Goal: Task Accomplishment & Management: Use online tool/utility

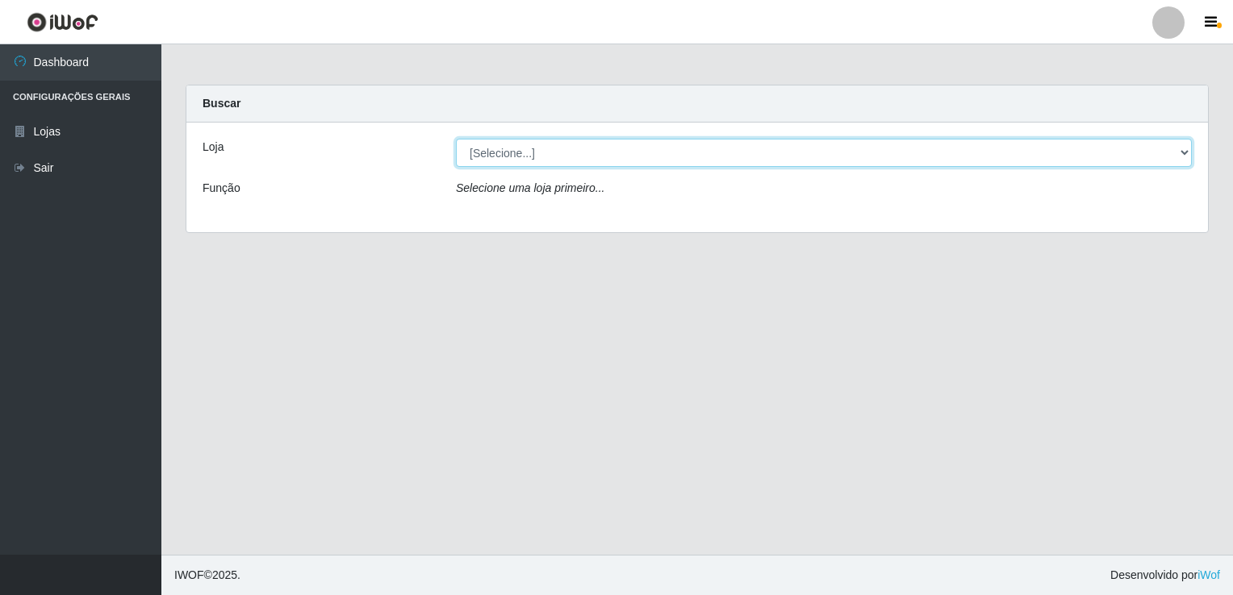
click at [558, 162] on select "[Selecione...] Bemais Supermercados - [GEOGRAPHIC_DATA]" at bounding box center [824, 153] width 736 height 28
select select "250"
click at [456, 139] on select "[Selecione...] Bemais Supermercados - [GEOGRAPHIC_DATA]" at bounding box center [824, 153] width 736 height 28
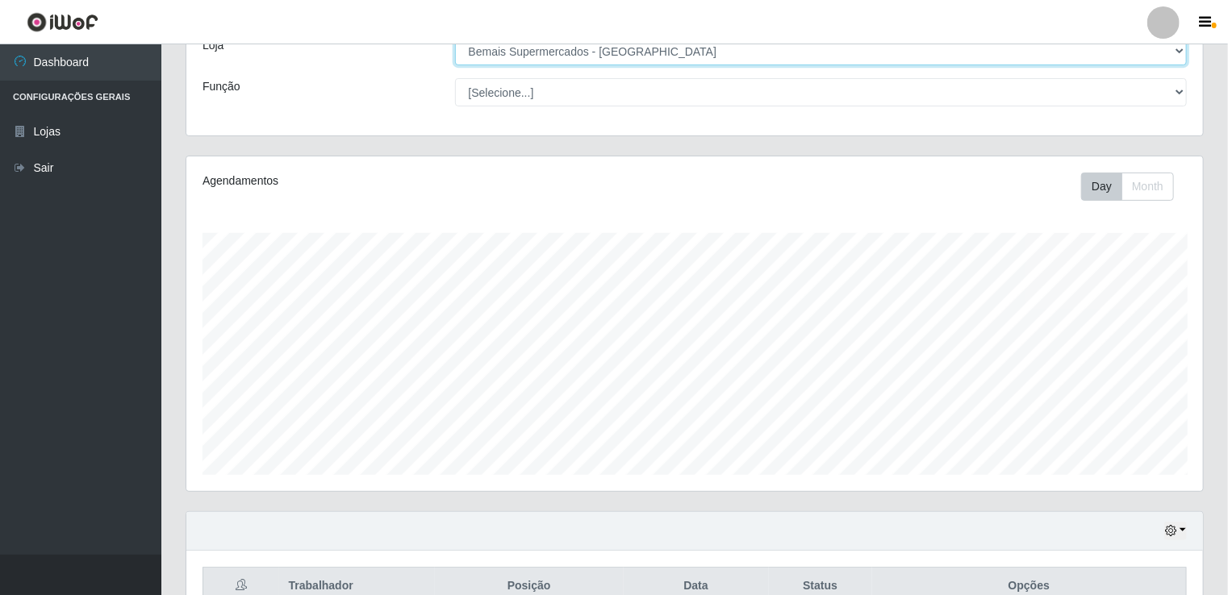
scroll to position [323, 0]
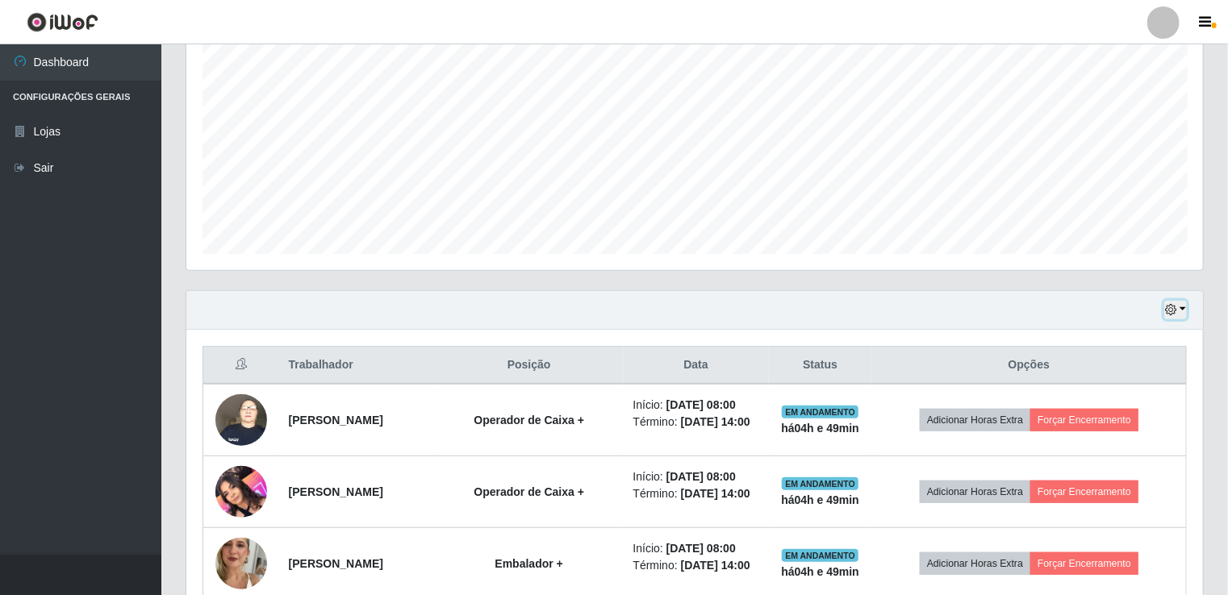
click at [1178, 304] on button "button" at bounding box center [1175, 310] width 23 height 19
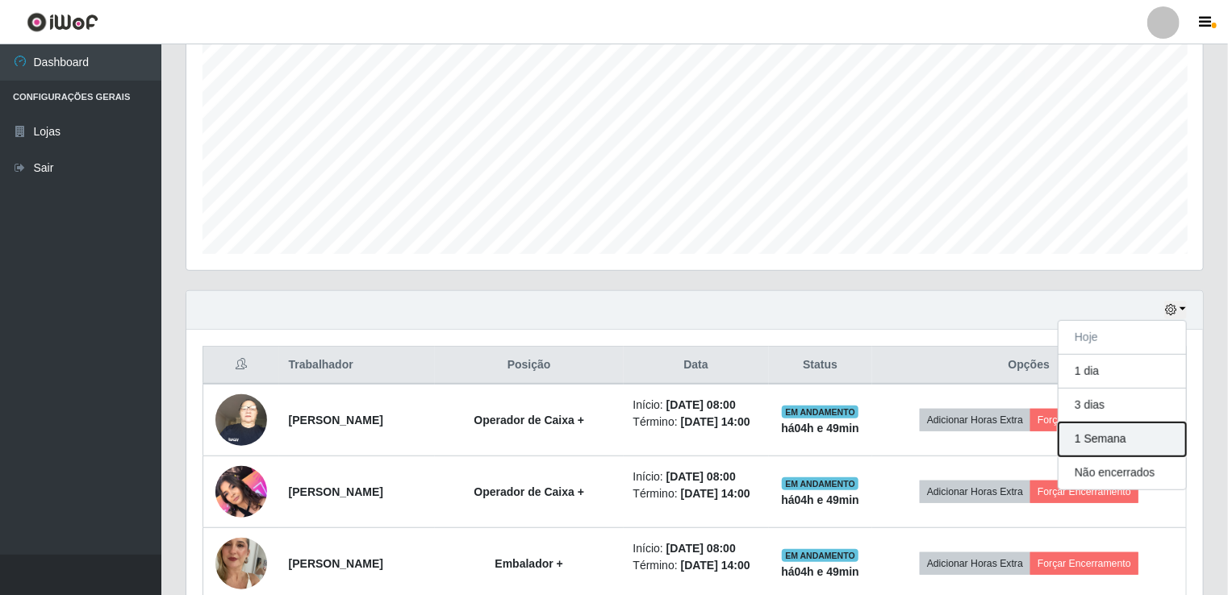
click at [1148, 434] on button "1 Semana" at bounding box center [1121, 440] width 127 height 34
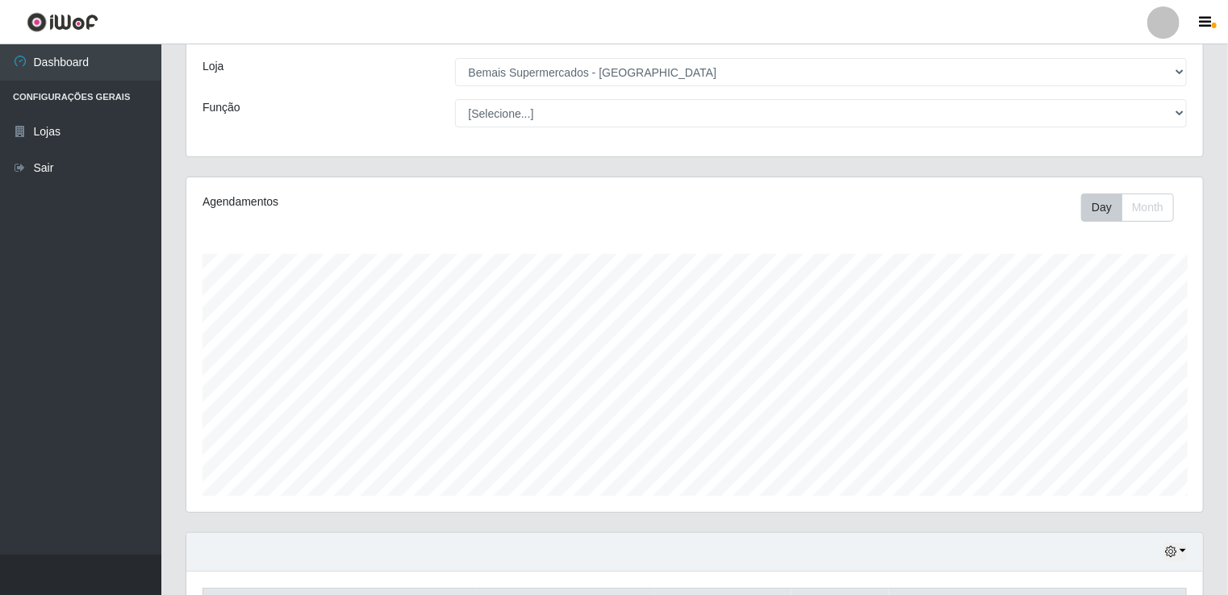
scroll to position [0, 0]
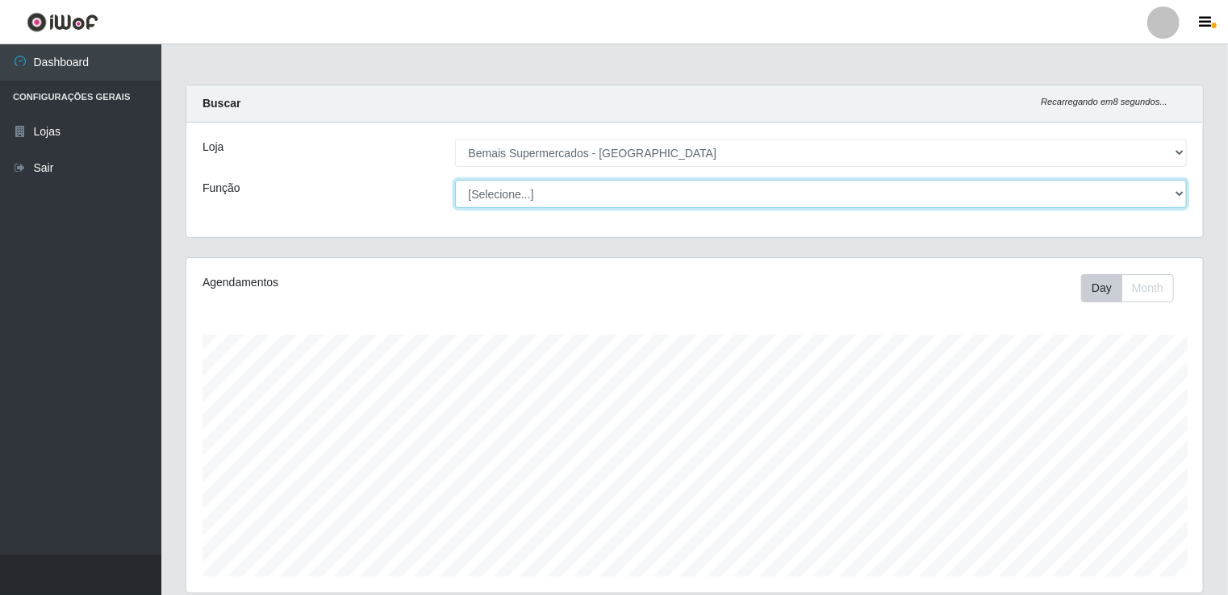
click at [581, 190] on select "[Selecione...] ASG ASG + ASG ++ Auxiliar de Estacionamento Auxiliar de Estacion…" at bounding box center [821, 194] width 732 height 28
select select "72"
click at [455, 180] on select "[Selecione...] ASG ASG + ASG ++ Auxiliar de Estacionamento Auxiliar de Estacion…" at bounding box center [821, 194] width 732 height 28
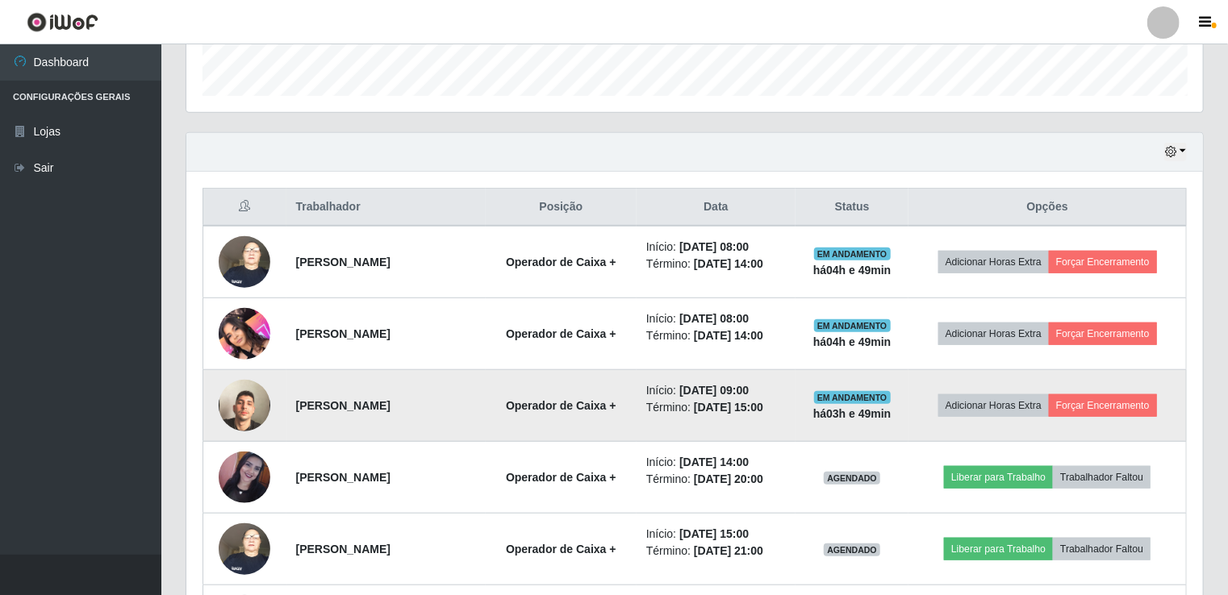
scroll to position [490, 0]
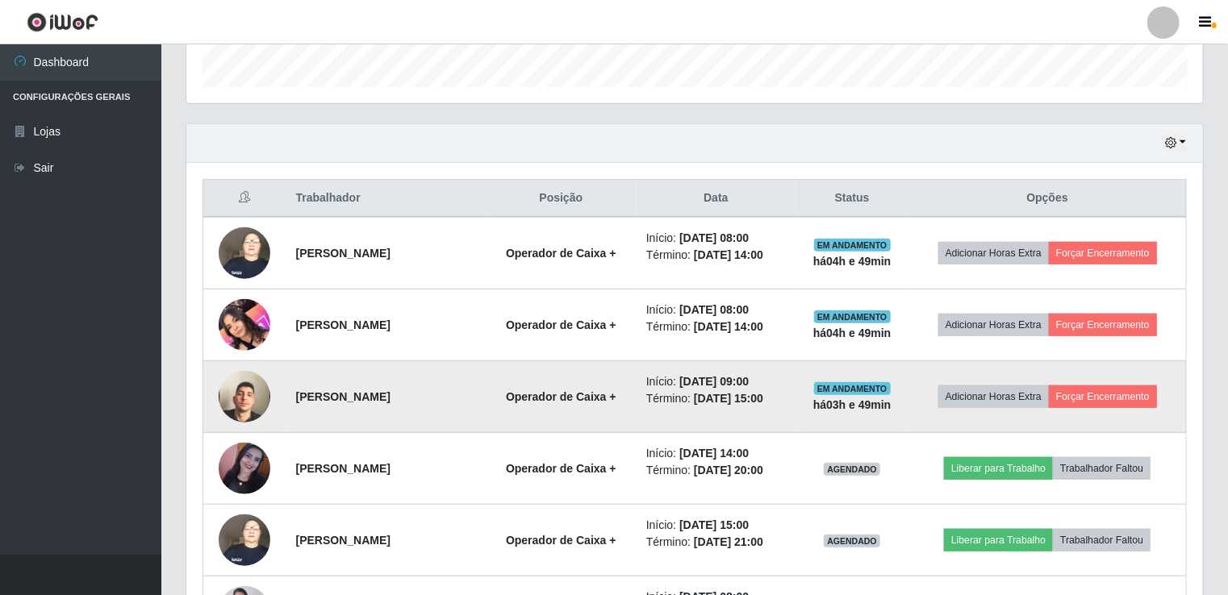
click at [245, 394] on img at bounding box center [245, 397] width 52 height 92
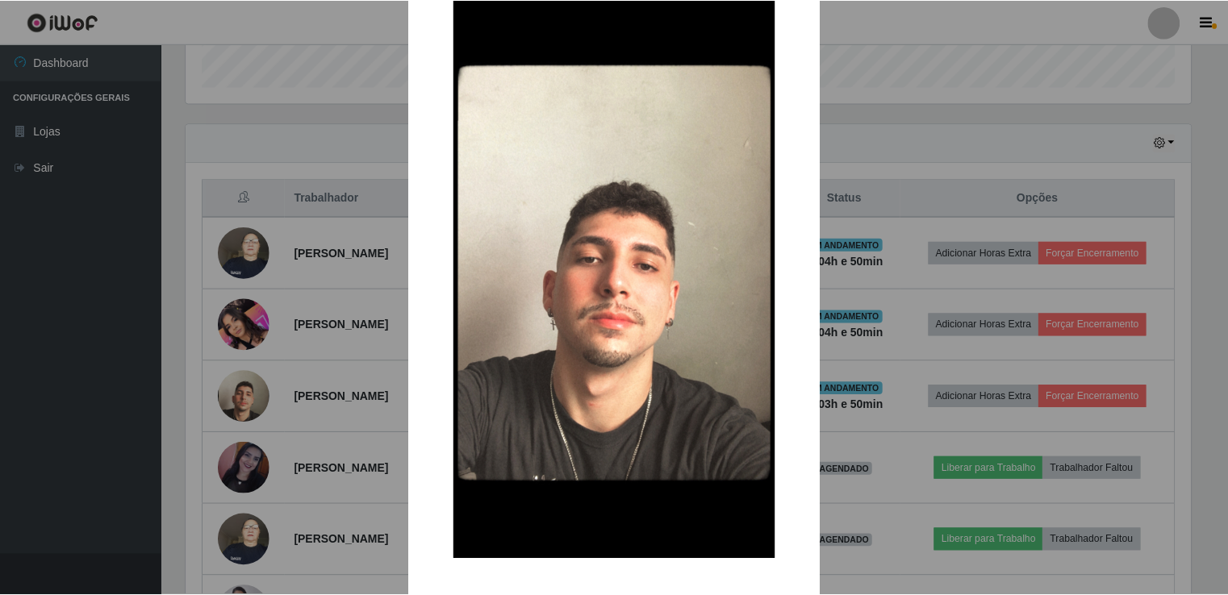
scroll to position [119, 0]
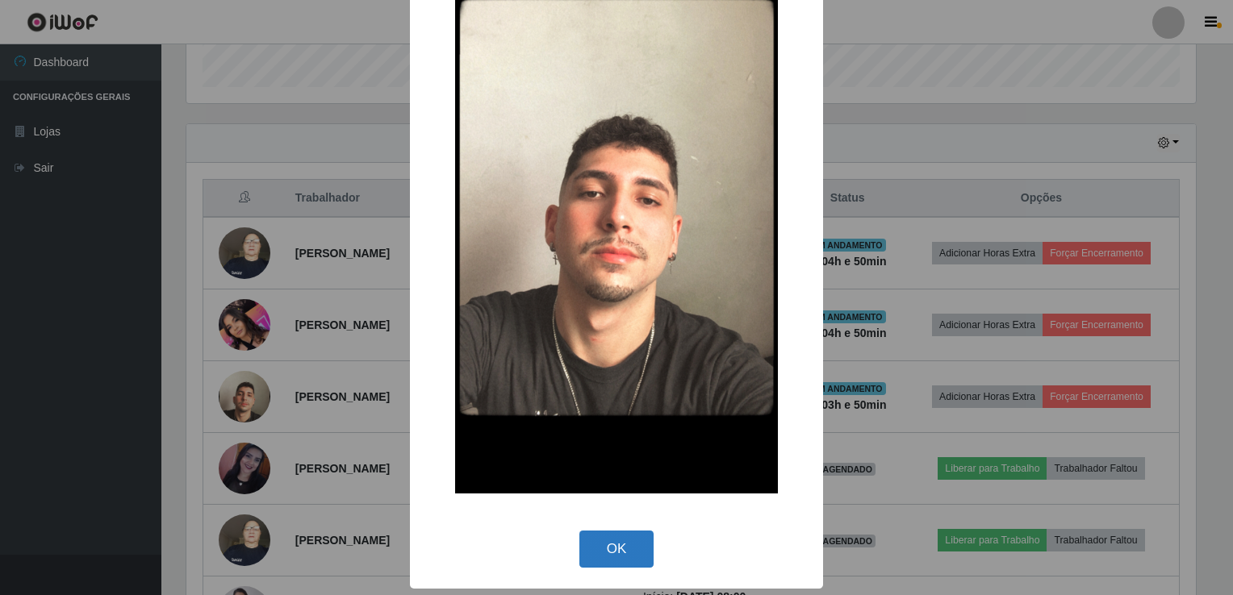
click at [633, 554] on button "OK" at bounding box center [616, 550] width 75 height 38
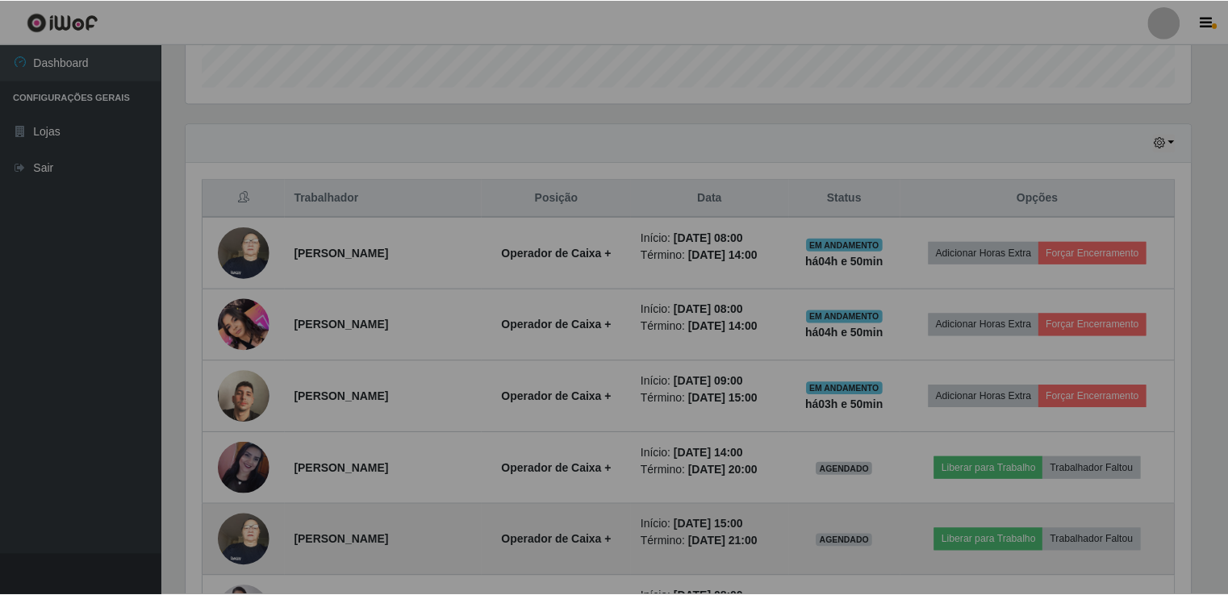
scroll to position [335, 1016]
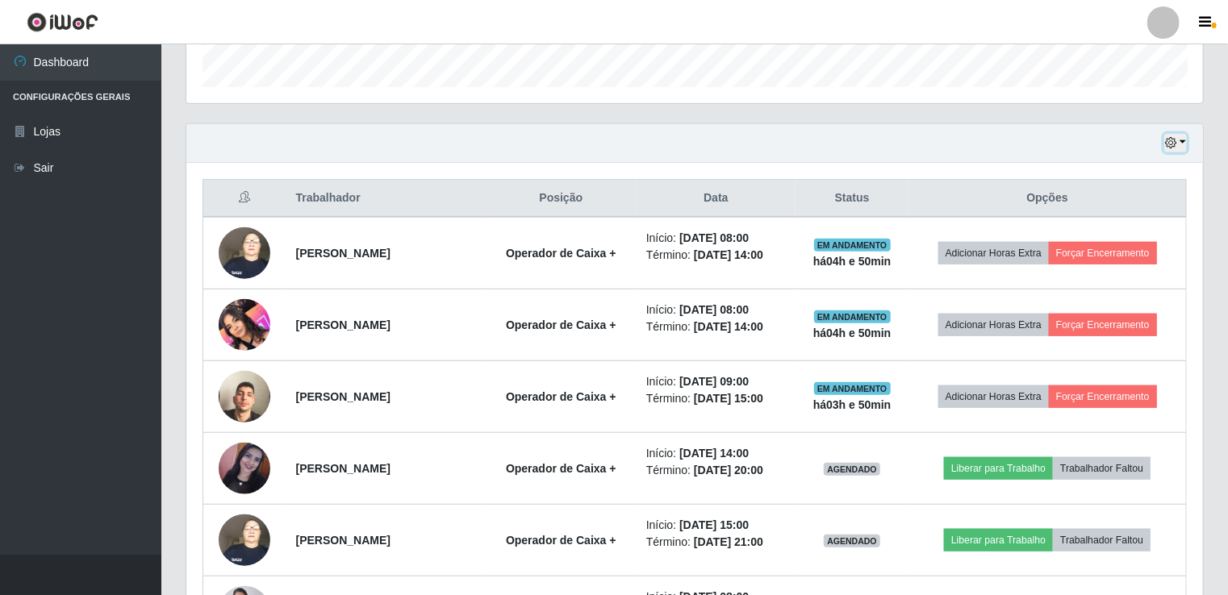
click at [1175, 137] on icon "button" at bounding box center [1170, 142] width 11 height 11
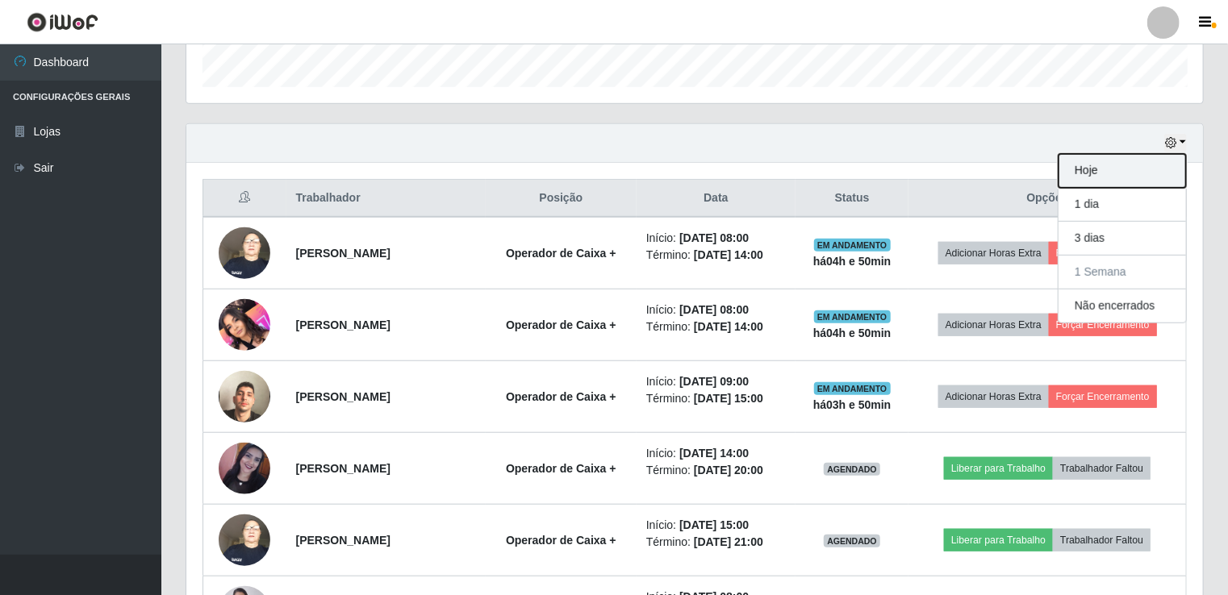
click at [1135, 157] on button "Hoje" at bounding box center [1121, 171] width 127 height 34
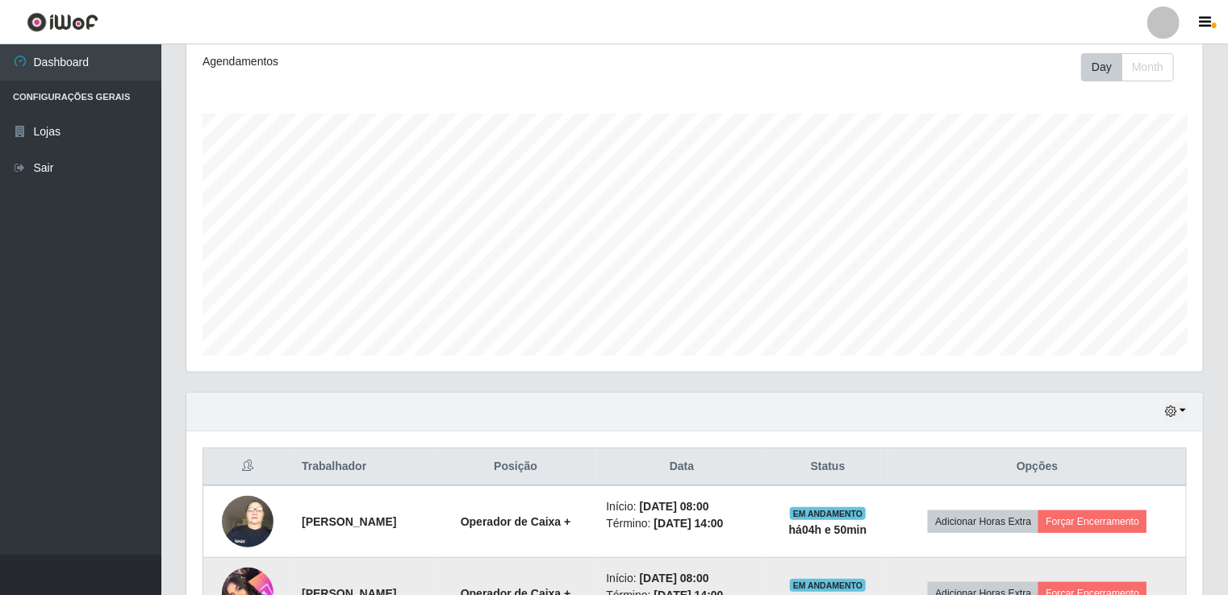
scroll to position [0, 0]
